Goal: Task Accomplishment & Management: Complete application form

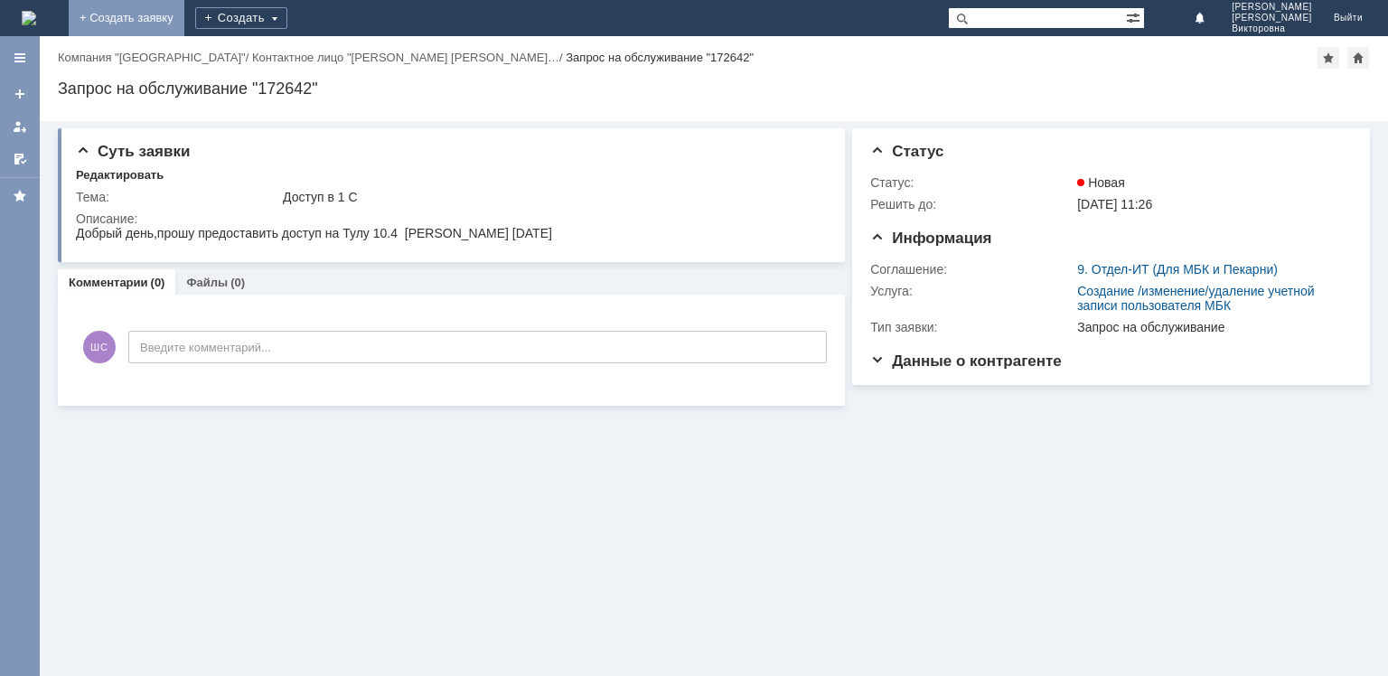
click at [184, 16] on link "+ Создать заявку" at bounding box center [127, 18] width 116 height 36
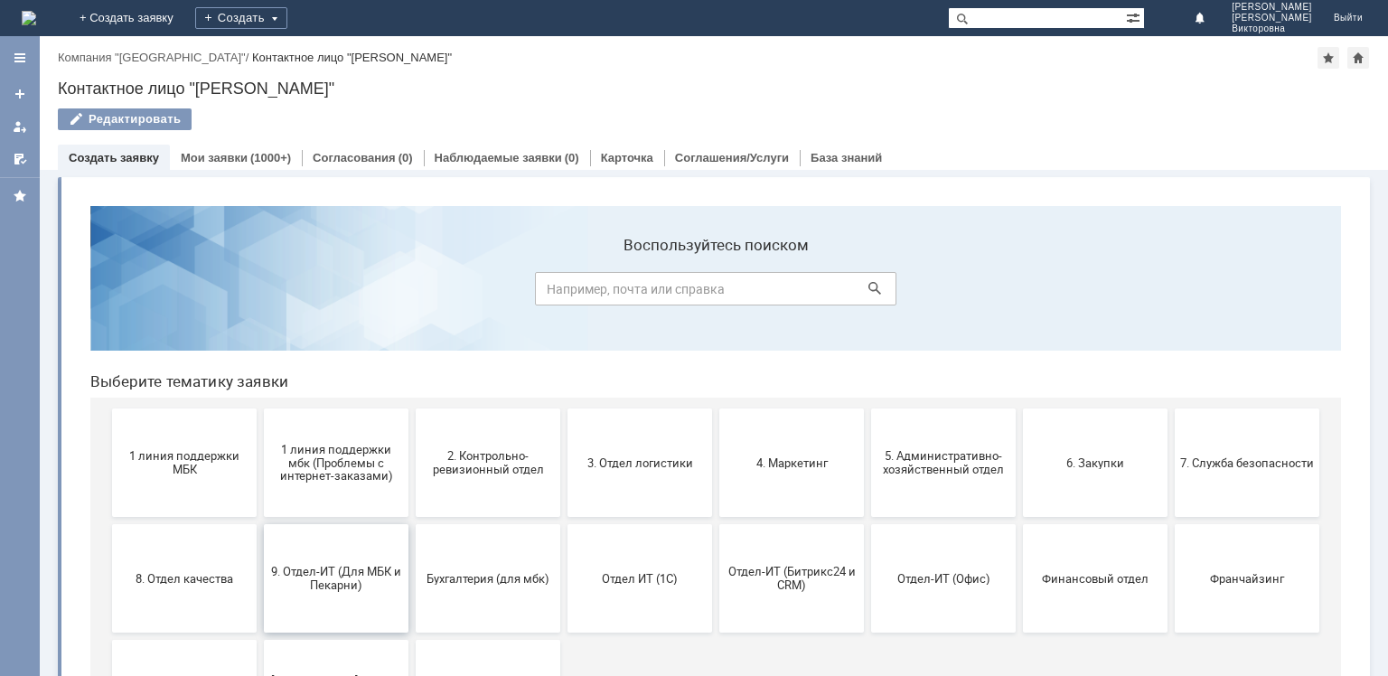
click at [351, 578] on span "9. Отдел-ИТ (Для МБК и Пекарни)" at bounding box center [336, 578] width 134 height 27
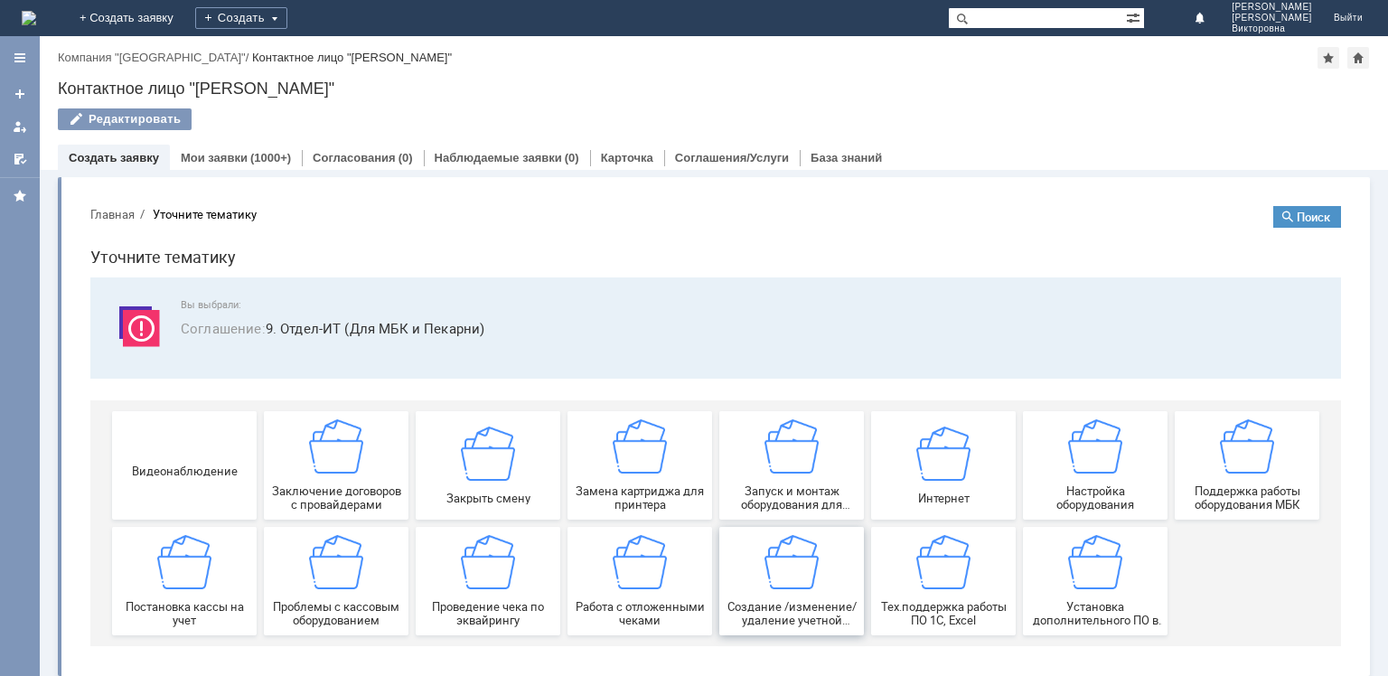
click at [786, 558] on img at bounding box center [792, 562] width 54 height 54
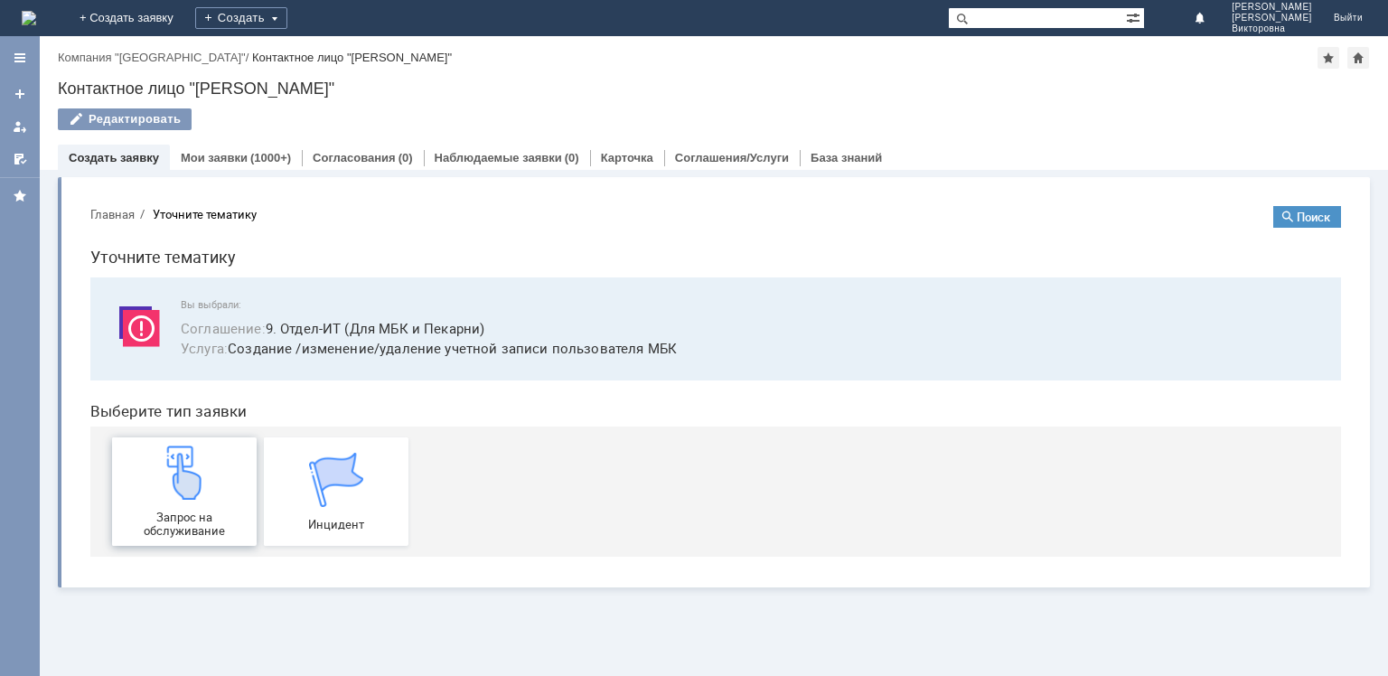
click at [195, 511] on span "Запрос на обслуживание" at bounding box center [184, 524] width 134 height 27
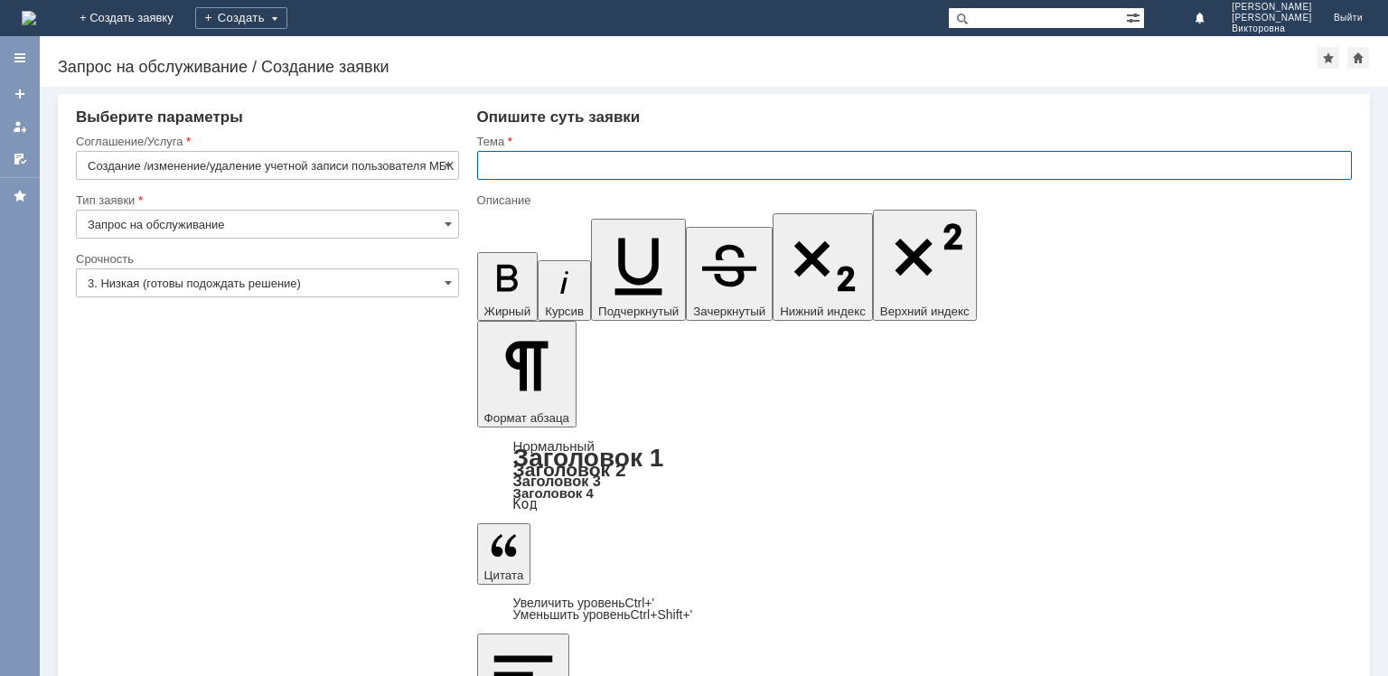
click at [492, 159] on input "text" at bounding box center [914, 165] width 875 height 29
type input "Доступ в 1 С"
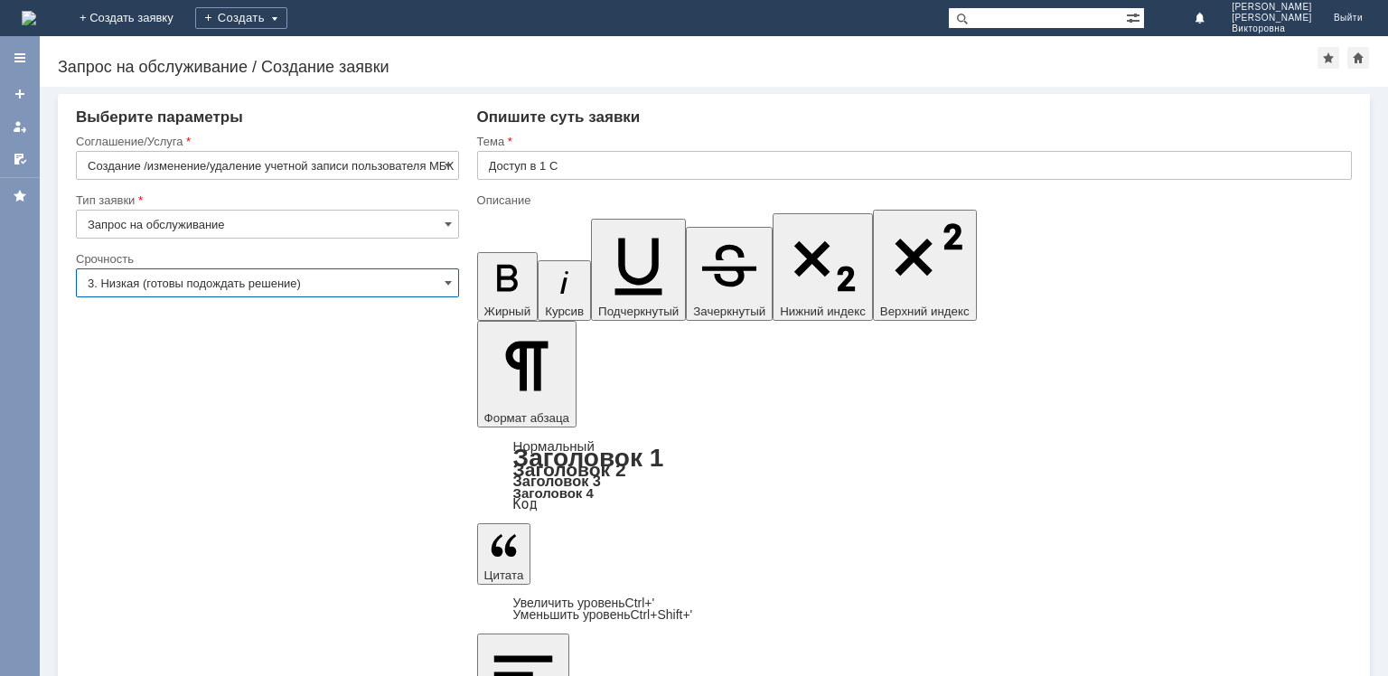
drag, startPoint x: 163, startPoint y: 280, endPoint x: 169, endPoint y: 294, distance: 15.0
click at [162, 280] on input "3. Низкая (готовы подождать решение)" at bounding box center [267, 282] width 383 height 29
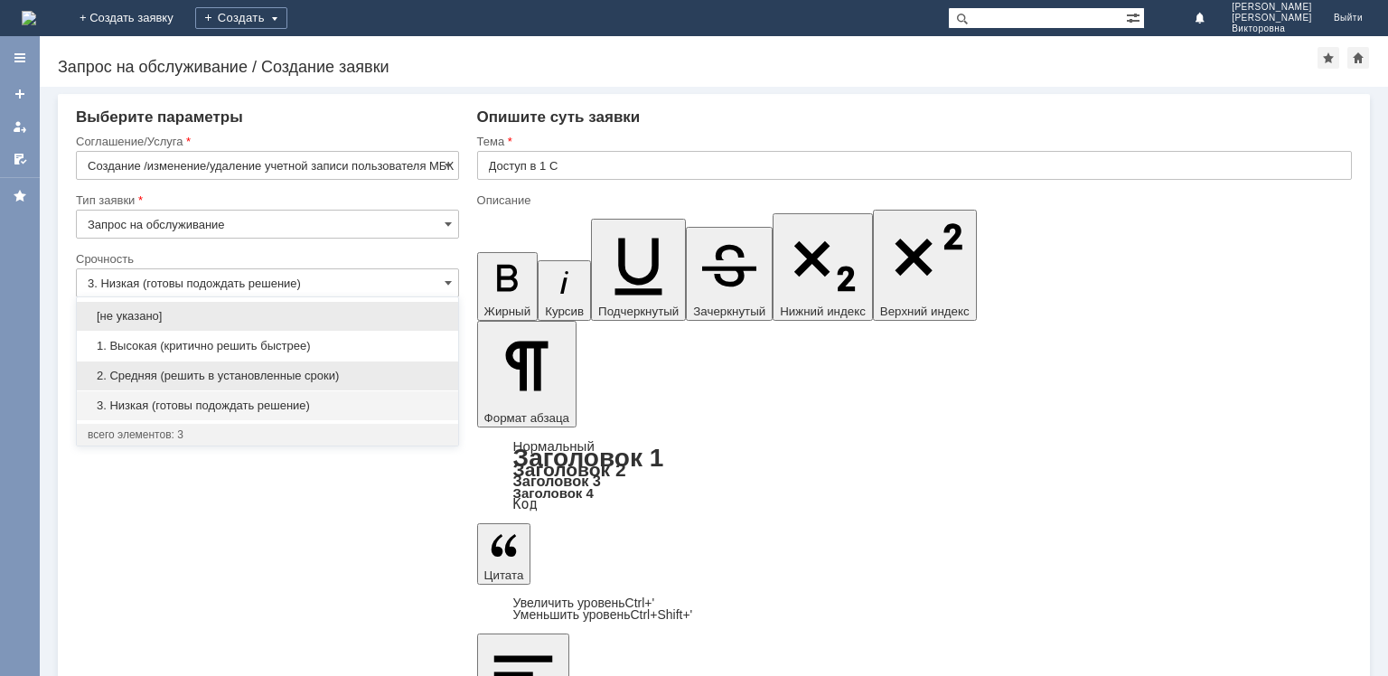
click at [184, 375] on span "2. Средняя (решить в установленные сроки)" at bounding box center [268, 376] width 360 height 14
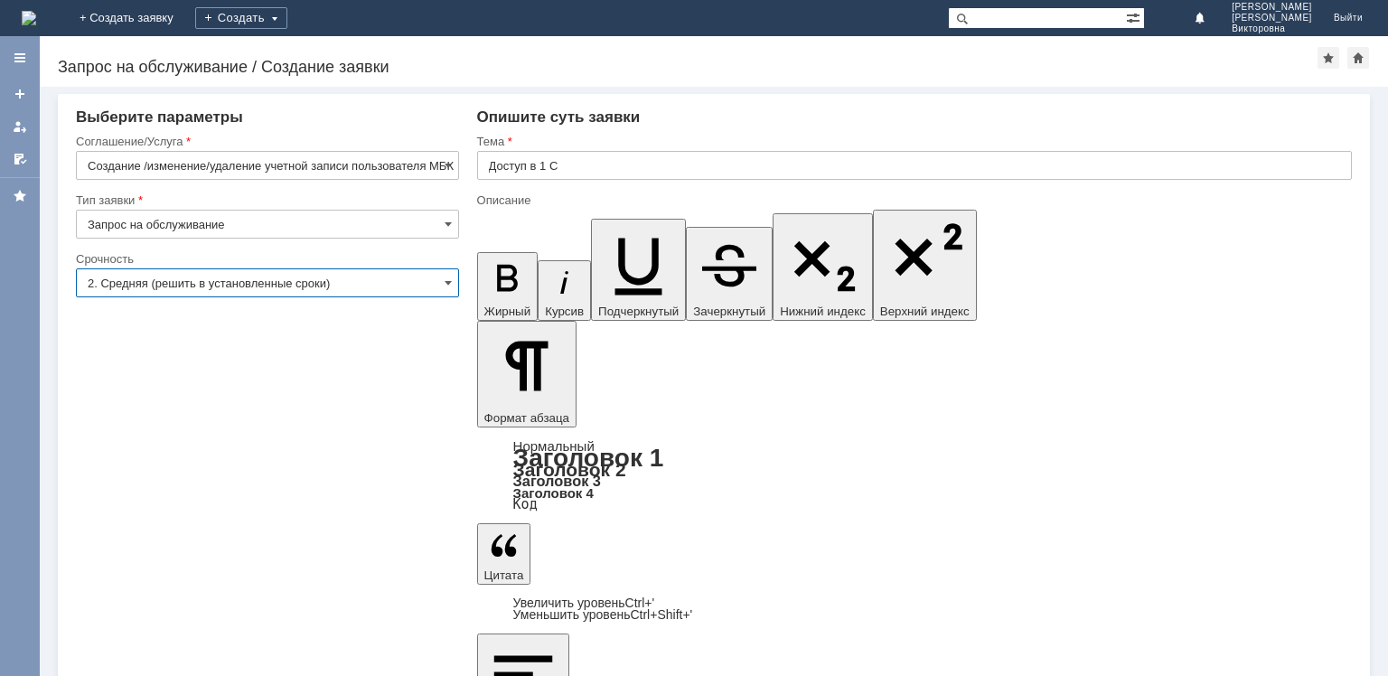
type input "2. Средняя (решить в установленные сроки)"
